Goal: Task Accomplishment & Management: Use online tool/utility

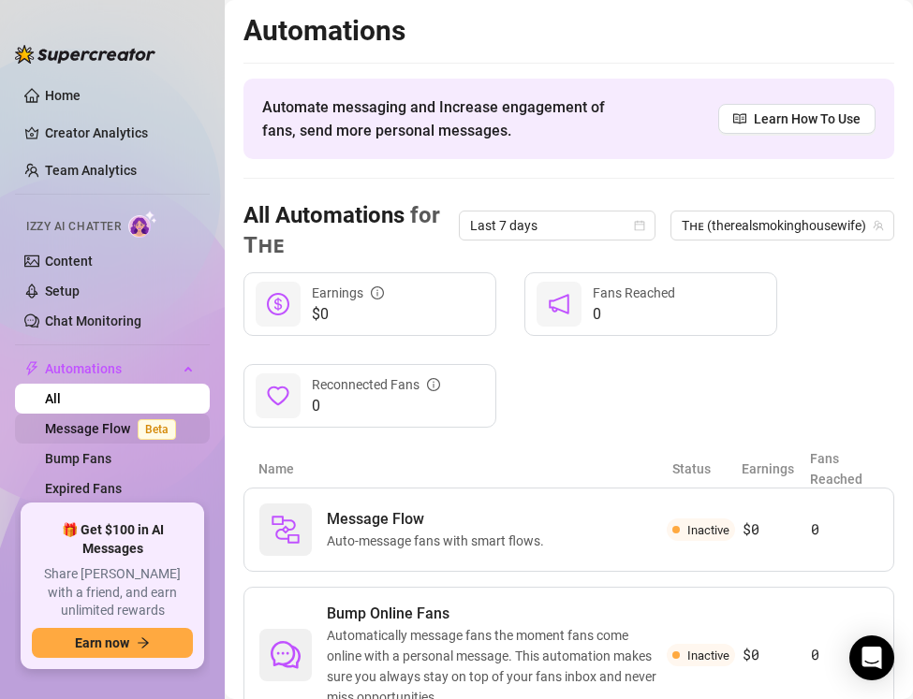
click at [111, 425] on link "Message Flow Beta" at bounding box center [114, 428] width 139 height 15
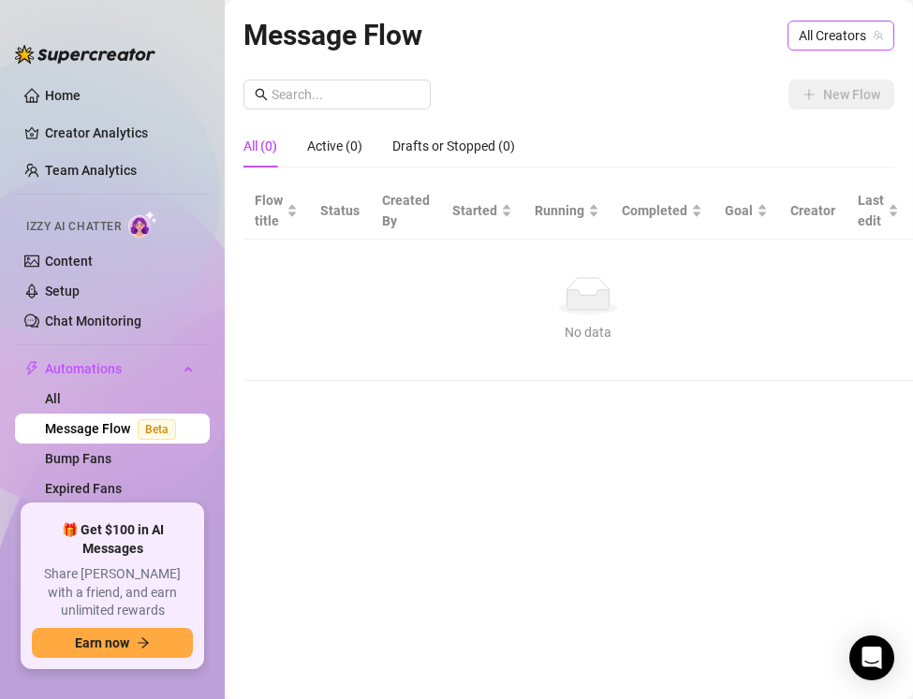
click at [804, 49] on span "All Creators" at bounding box center [841, 36] width 84 height 28
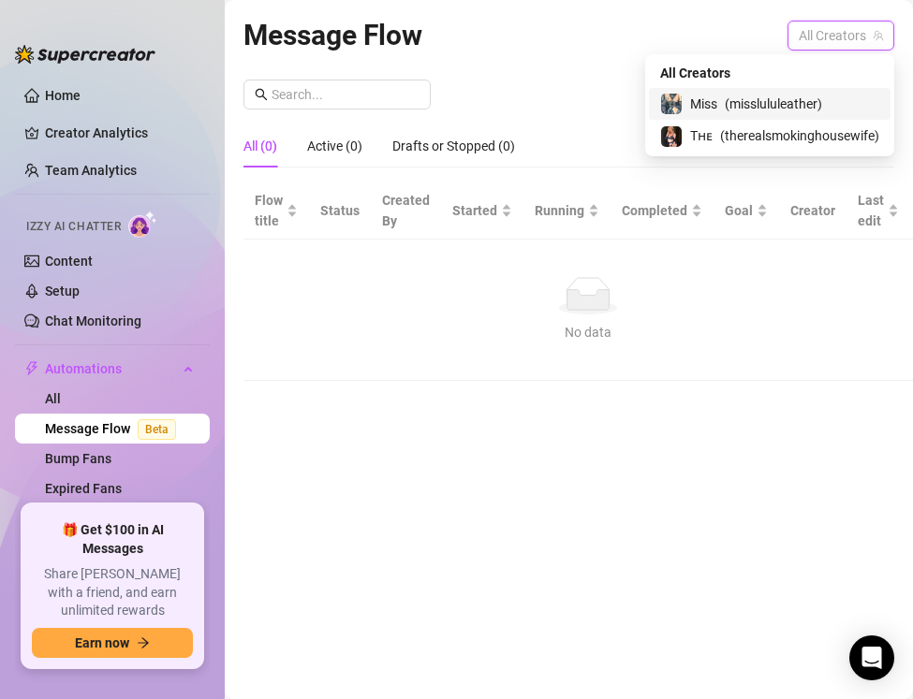
click at [764, 96] on span "( misslululeather )" at bounding box center [773, 104] width 97 height 21
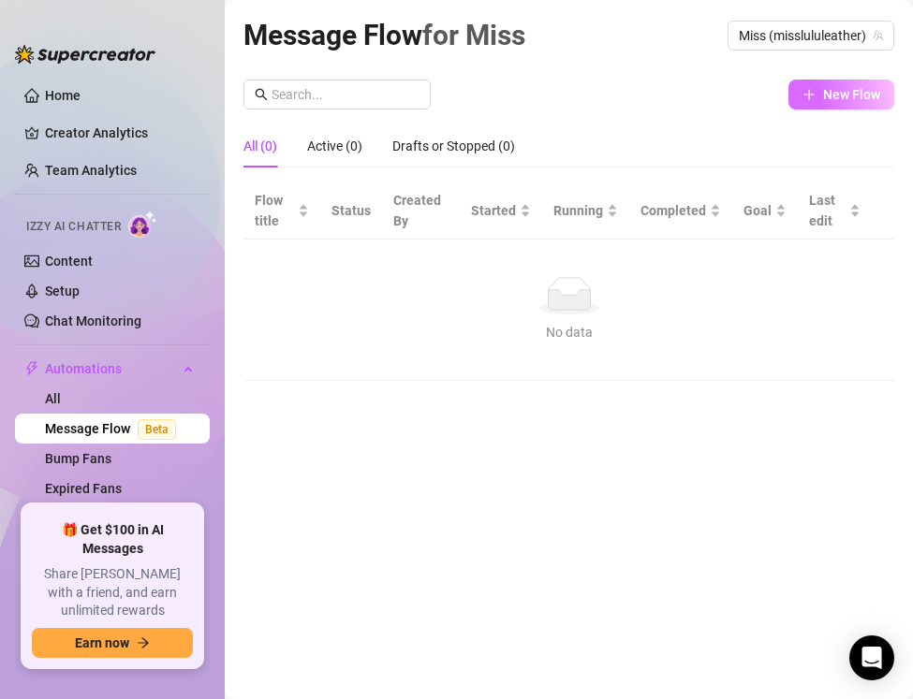
click at [807, 106] on button "New Flow" at bounding box center [841, 95] width 106 height 30
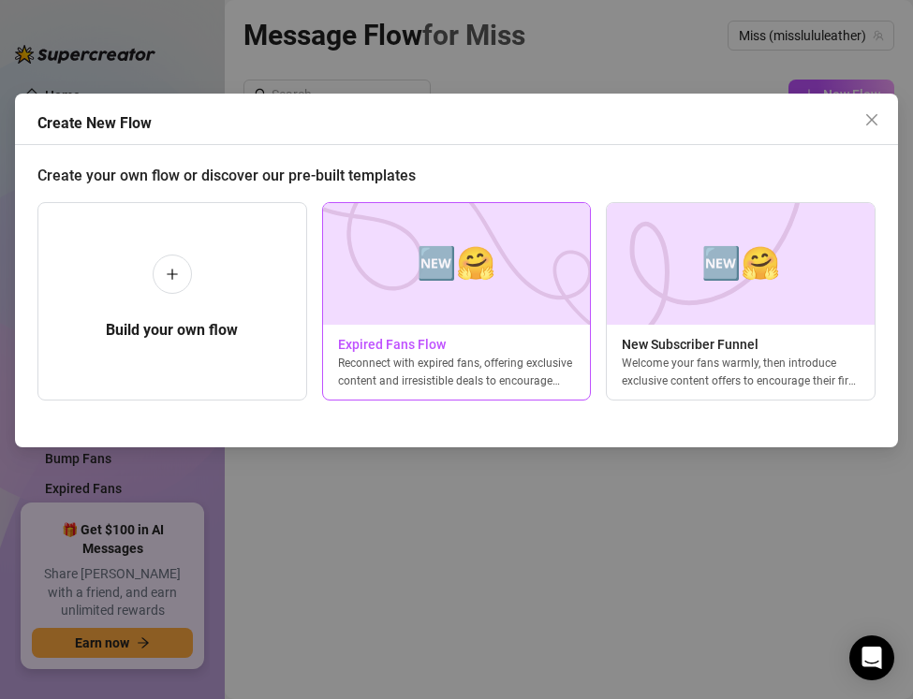
click at [469, 272] on span "🆕🤗" at bounding box center [456, 264] width 79 height 50
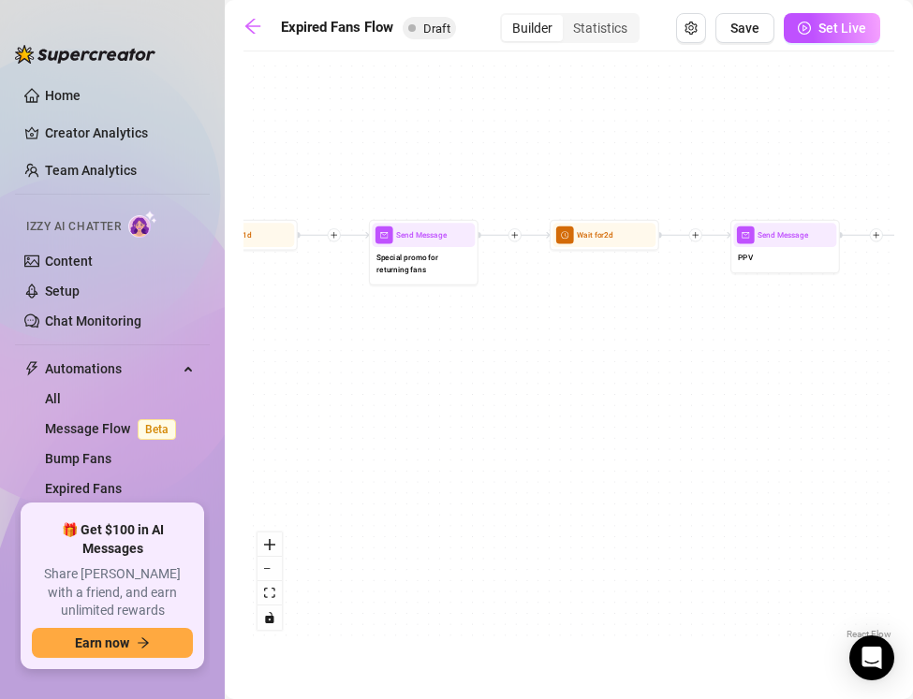
drag, startPoint x: 556, startPoint y: 328, endPoint x: 302, endPoint y: 356, distance: 256.2
click at [302, 356] on div "If True If False Send Message Send Message Wait for 2d Merge Send Message Follo…" at bounding box center [568, 352] width 651 height 583
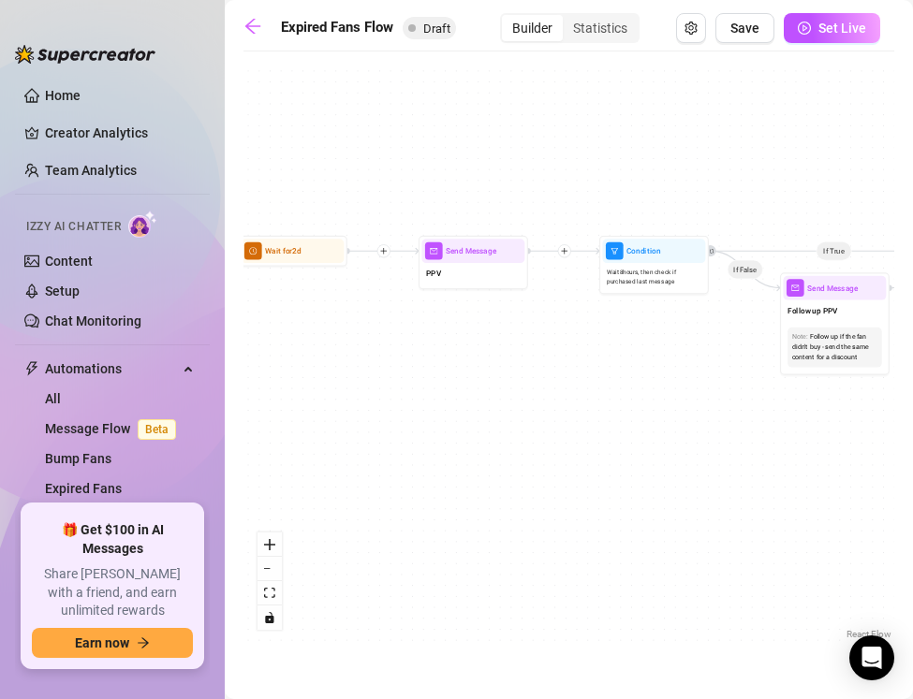
drag, startPoint x: 565, startPoint y: 339, endPoint x: 253, endPoint y: 355, distance: 312.2
click at [252, 355] on div "If True If False Send Message Send Message Wait for 2d Merge Send Message Follo…" at bounding box center [568, 352] width 651 height 583
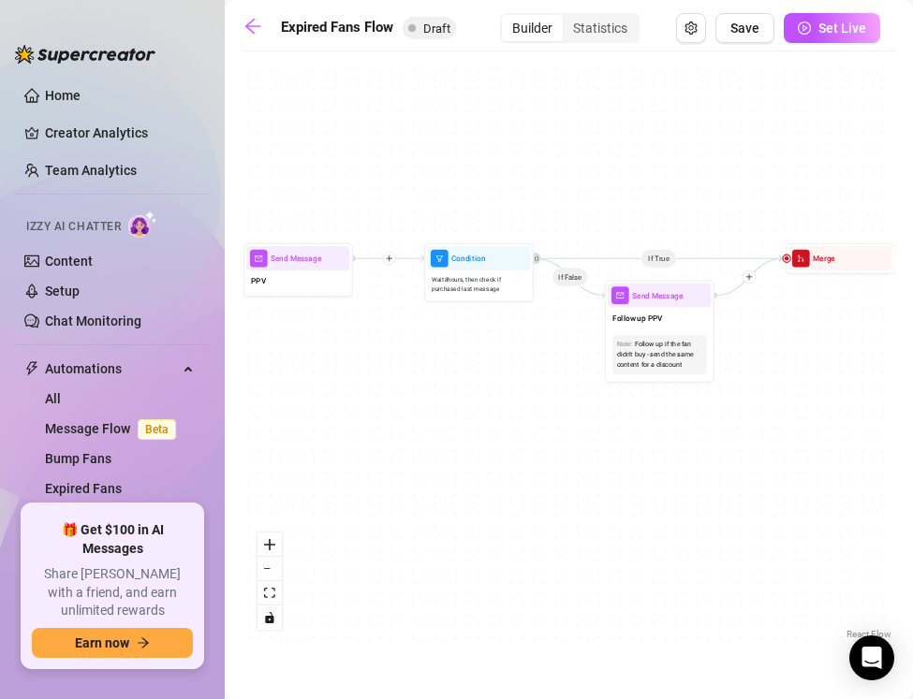
drag, startPoint x: 475, startPoint y: 350, endPoint x: 301, endPoint y: 358, distance: 174.3
click at [300, 358] on div "If True If False Send Message Send Message Wait for 2d Merge Send Message Follo…" at bounding box center [568, 352] width 651 height 583
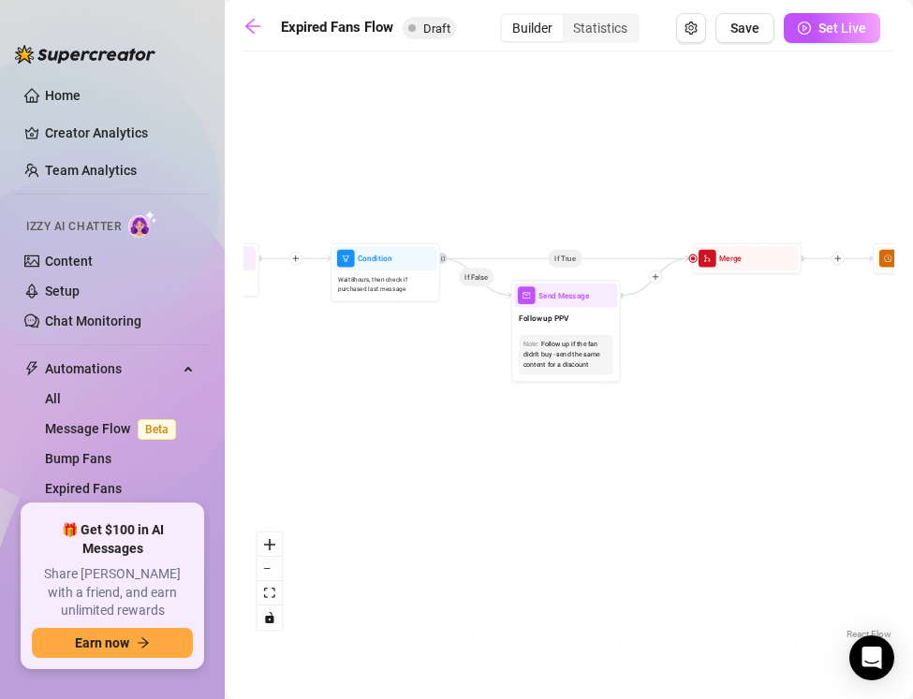
drag, startPoint x: 425, startPoint y: 367, endPoint x: 332, endPoint y: 367, distance: 92.7
click at [332, 367] on div "If True If False Send Message Send Message Wait for 2d Merge Send Message Follo…" at bounding box center [568, 352] width 651 height 583
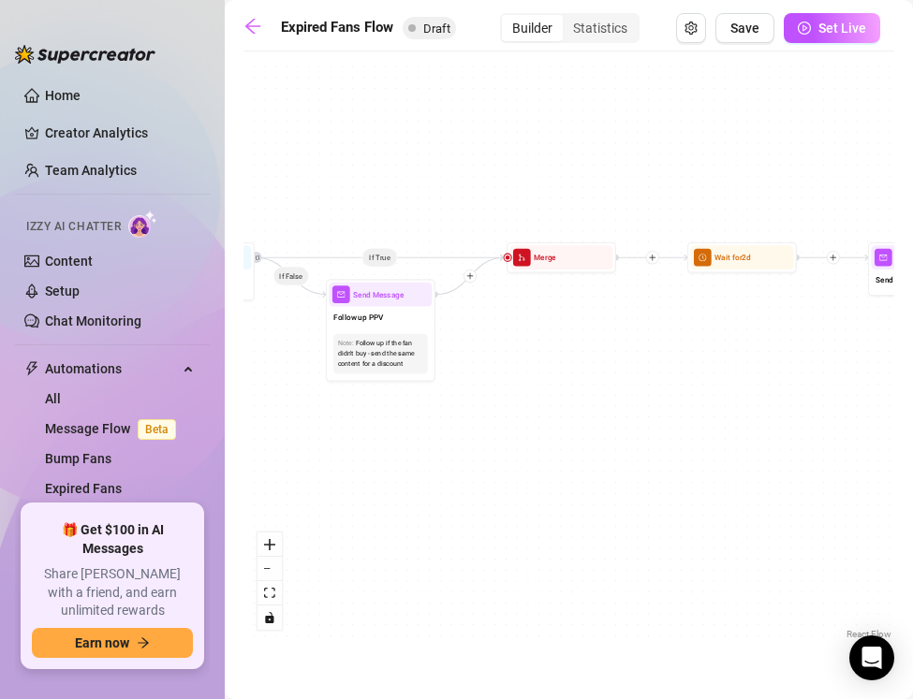
drag, startPoint x: 466, startPoint y: 405, endPoint x: 257, endPoint y: 402, distance: 209.8
click at [257, 403] on div "If True If False Send Message Send Message Wait for 2d Merge Send Message Follo…" at bounding box center [568, 352] width 651 height 583
